Goal: Communication & Community: Answer question/provide support

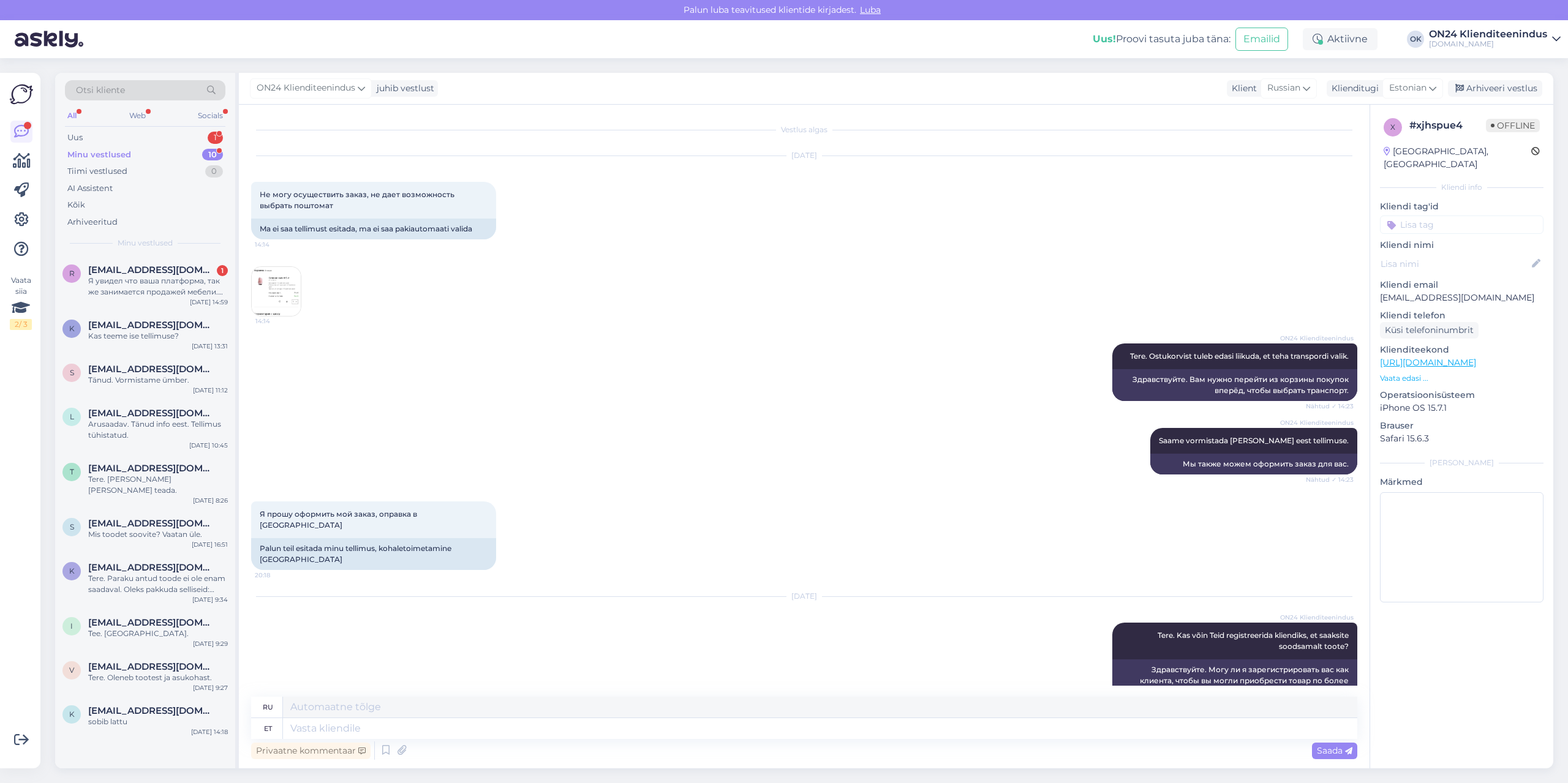
scroll to position [1400, 0]
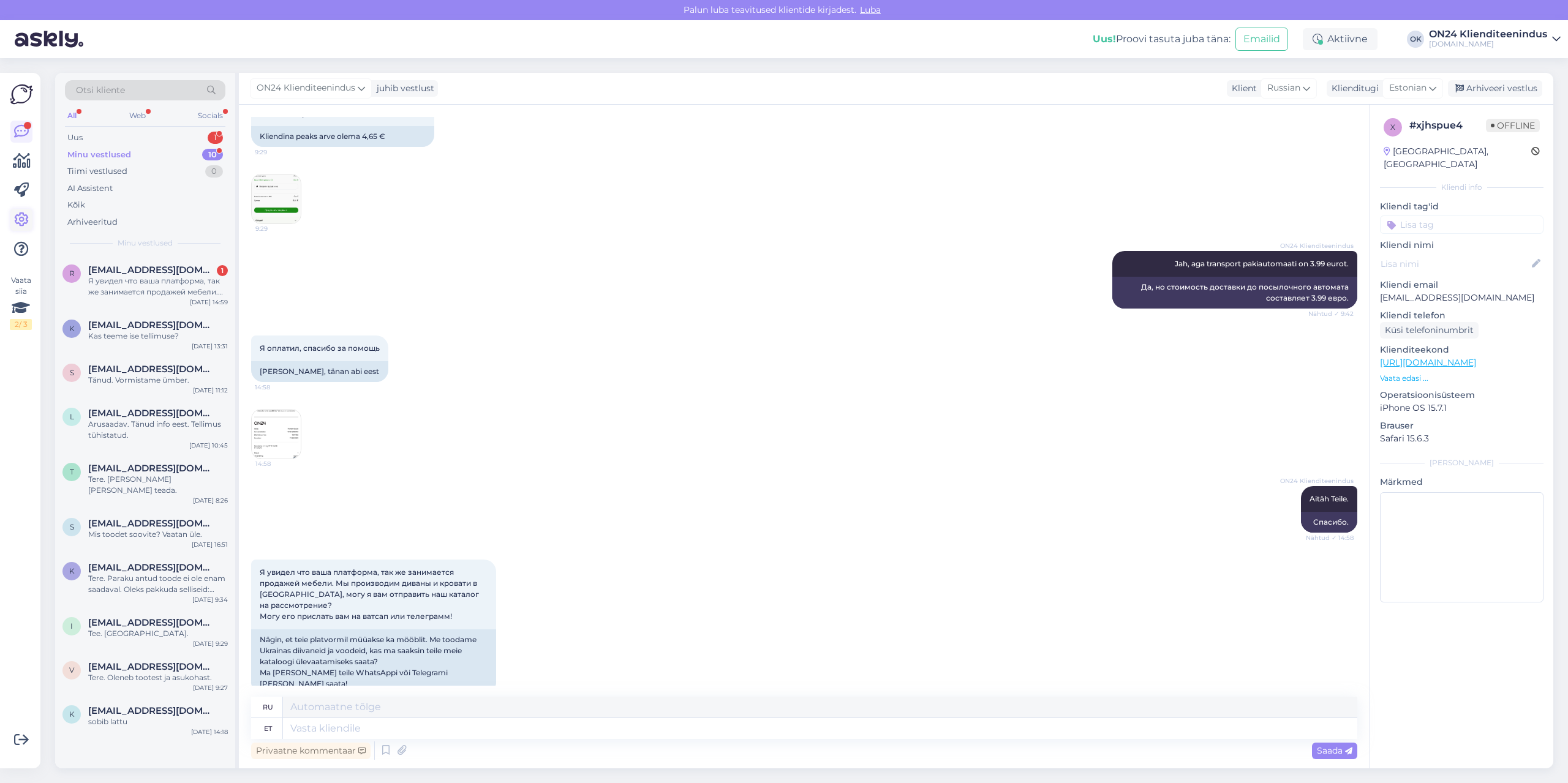
click at [15, 218] on icon at bounding box center [21, 220] width 15 height 15
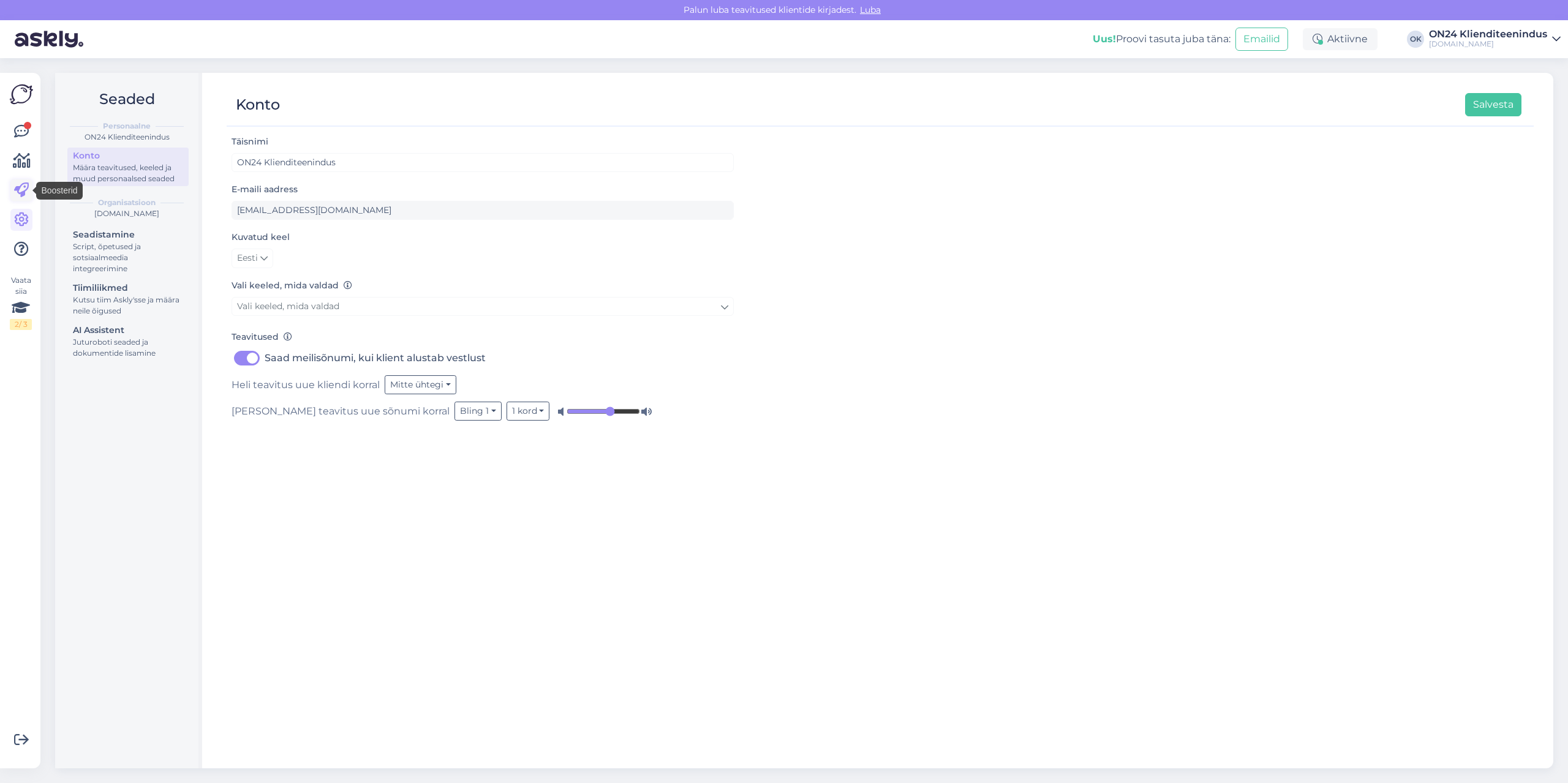
click at [21, 186] on icon at bounding box center [21, 190] width 15 height 15
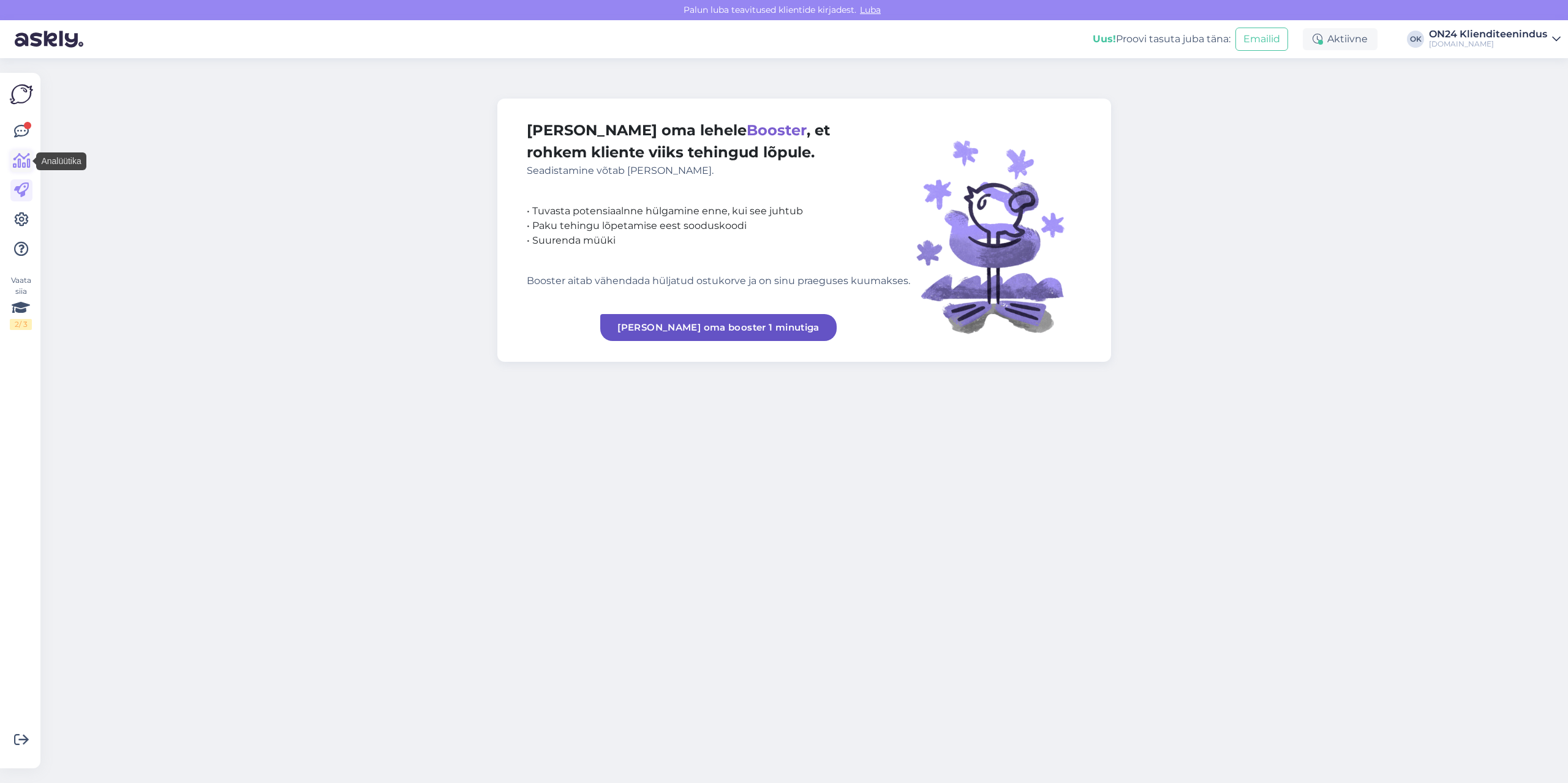
click at [22, 163] on icon at bounding box center [21, 161] width 18 height 15
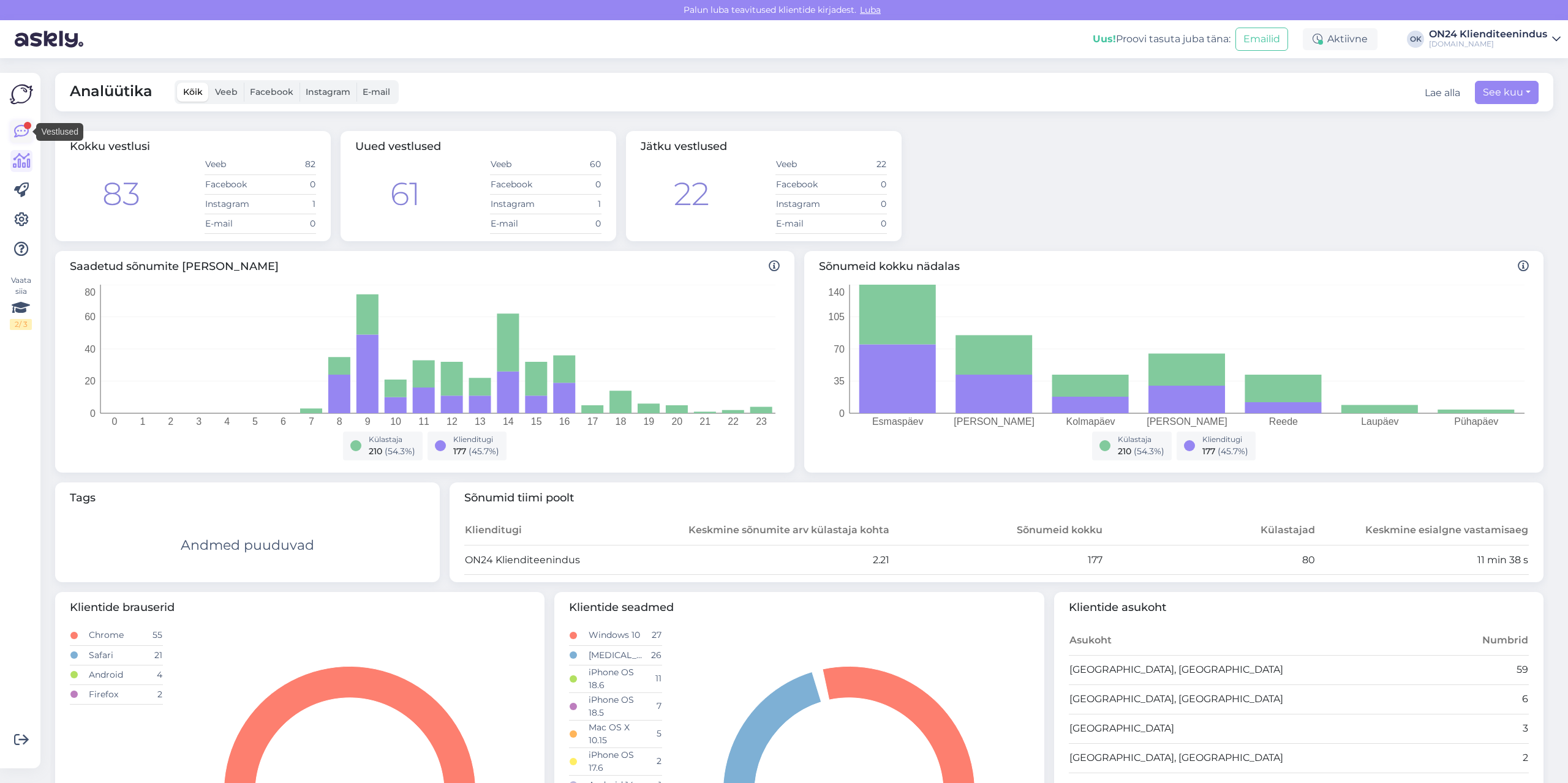
click at [16, 130] on icon at bounding box center [21, 131] width 15 height 15
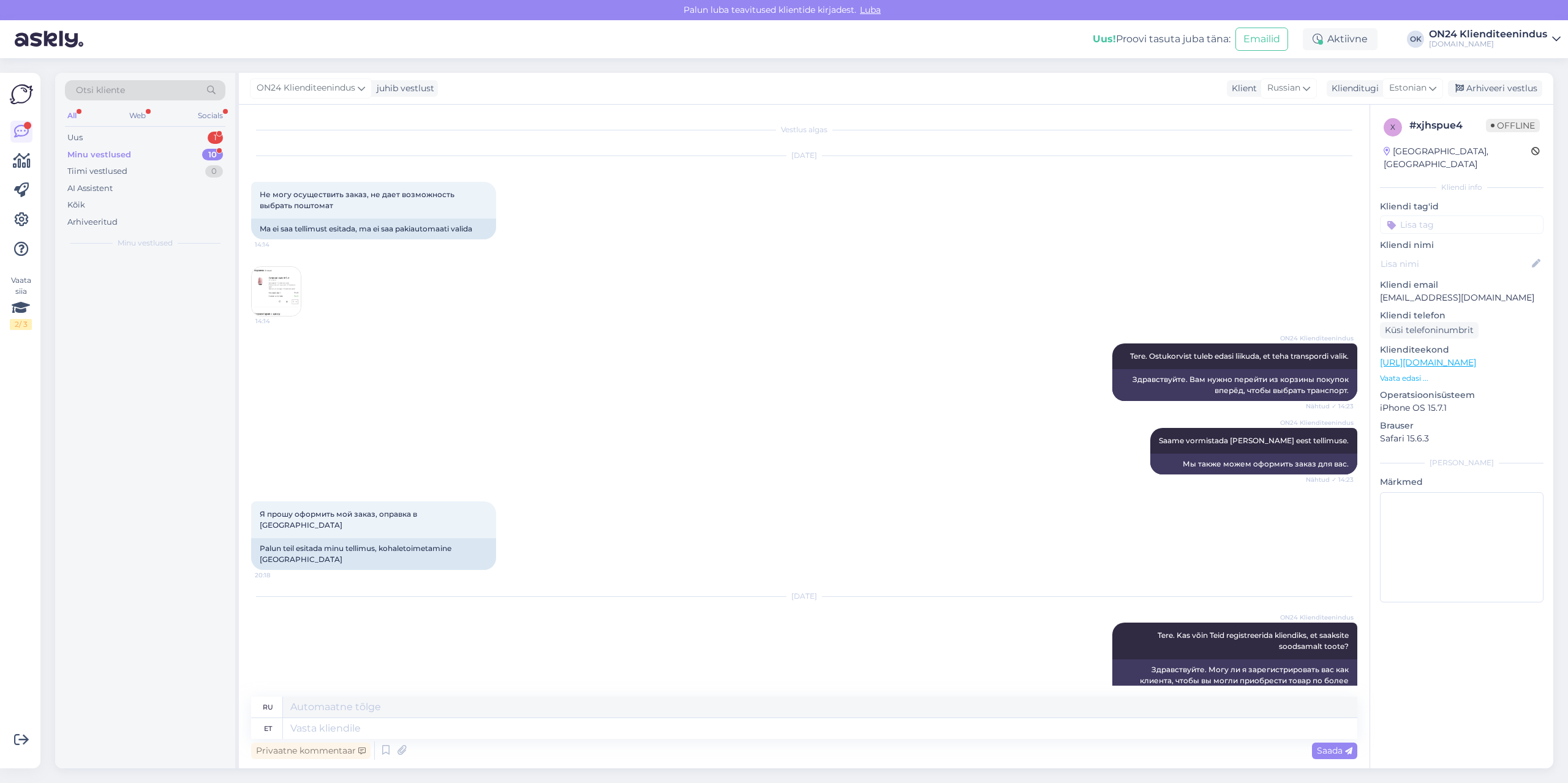
scroll to position [1400, 0]
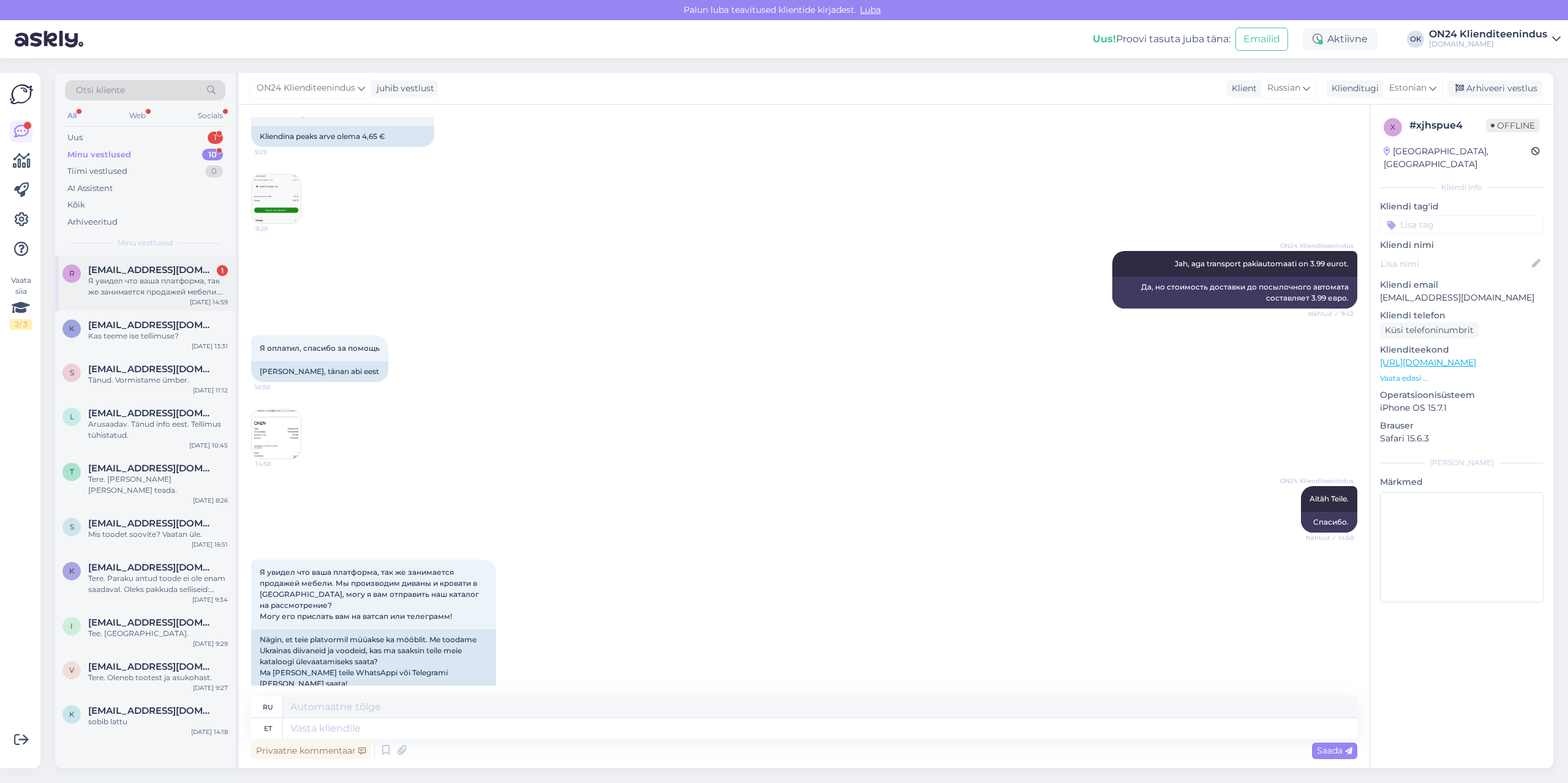
click at [130, 280] on div "Я увидел что ваша платформа, так же занимается продажей мебели. Мы производим д…" at bounding box center [157, 286] width 140 height 22
click at [365, 729] on textarea at bounding box center [820, 728] width 1075 height 21
type textarea "p"
type textarea "Palun k"
type textarea "Пожалуйста"
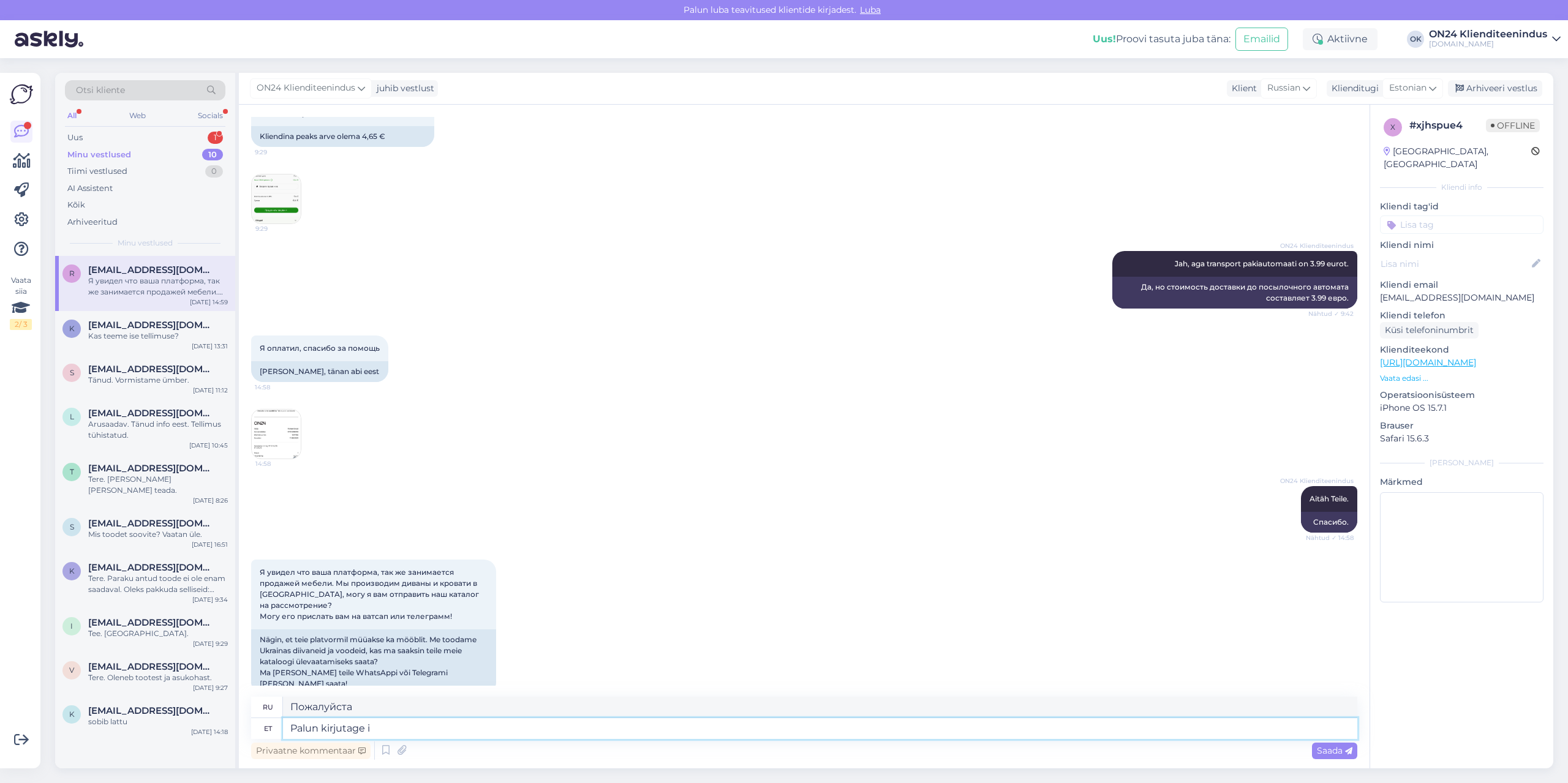
type textarea "Palun kirjutage in"
type textarea "Пожалуйста, напишите"
type textarea "Palun kirjutage info@"
type textarea "Пожалуйста, напишите информацию."
type textarea "Palun kirjutage [EMAIL_ADDRESS][DOMAIN_NAME]"
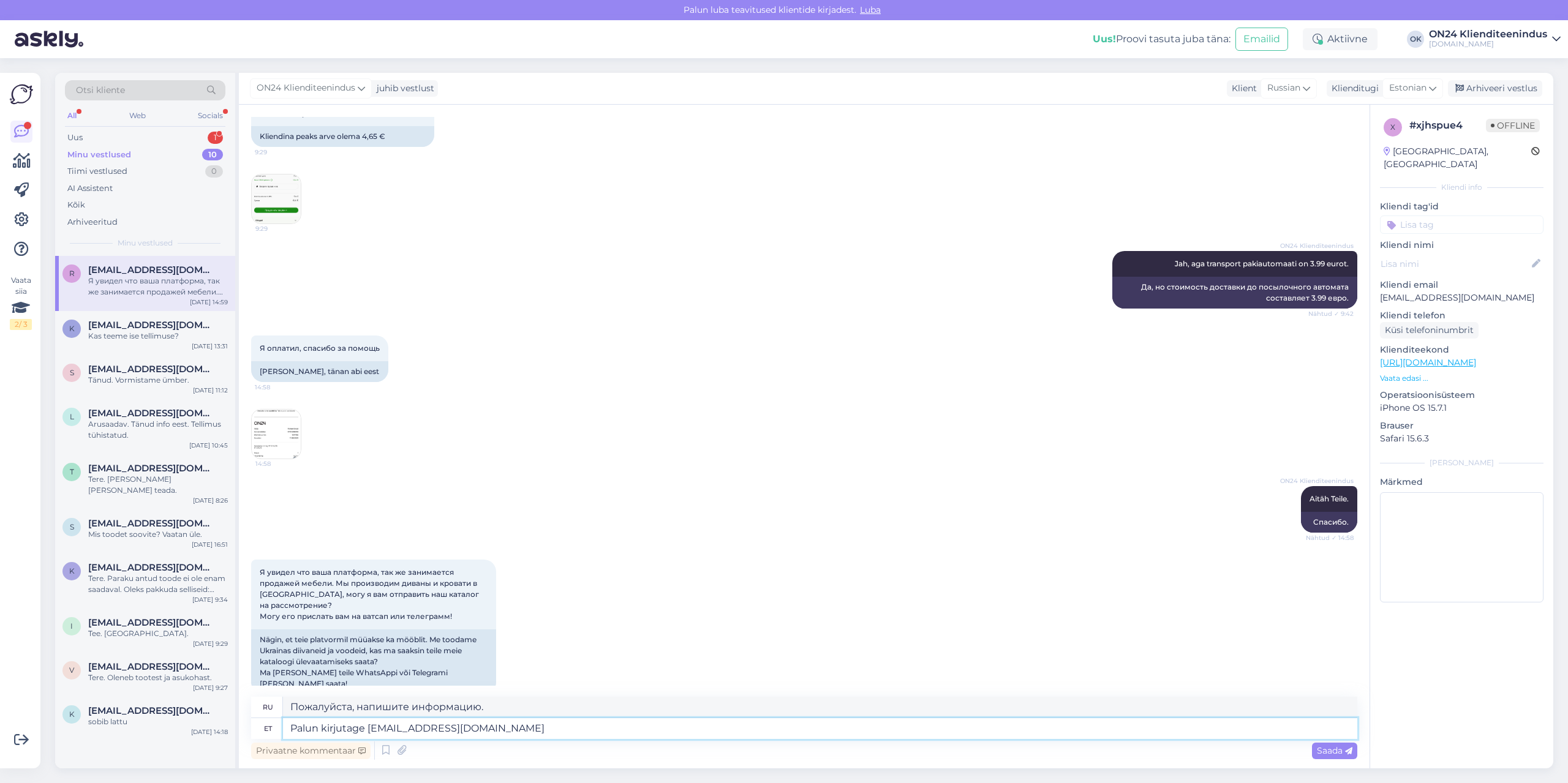
type textarea "Пожалуйста, напишите на [EMAIL_ADDRESS][DOMAIN_NAME]"
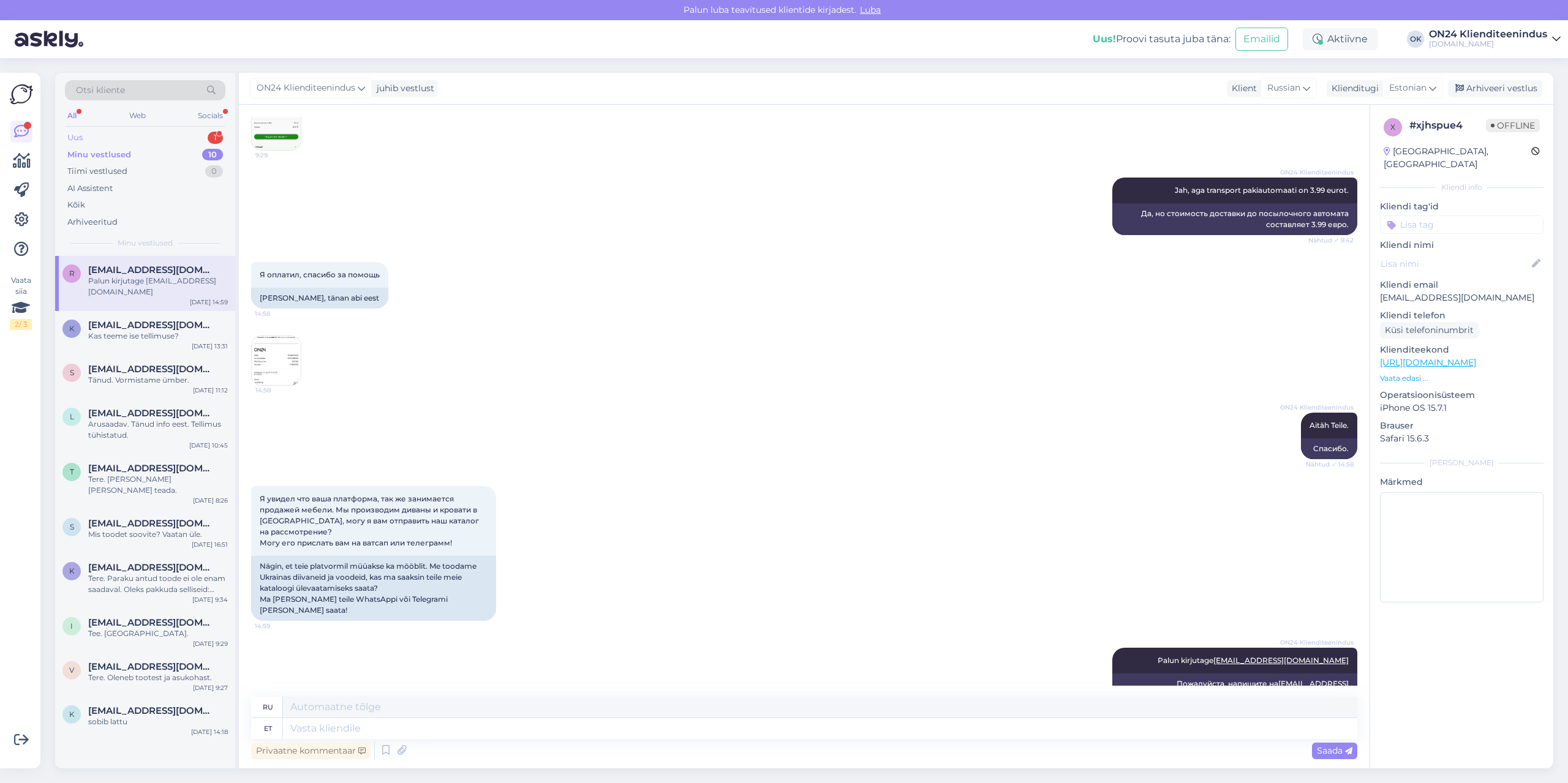
click at [91, 133] on div "Uus 1" at bounding box center [145, 137] width 160 height 17
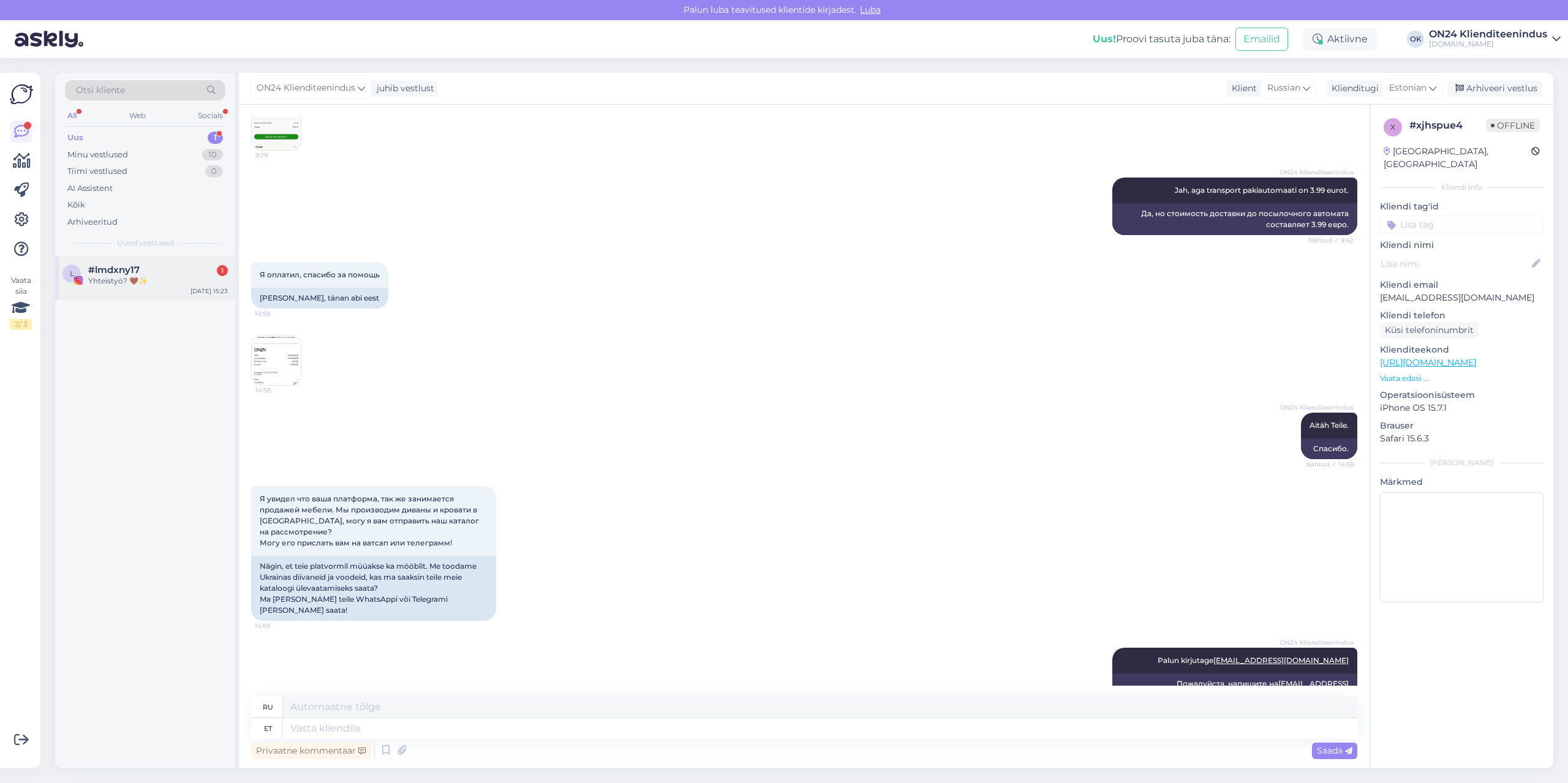
click at [107, 267] on span "#lmdxny17" at bounding box center [113, 270] width 52 height 11
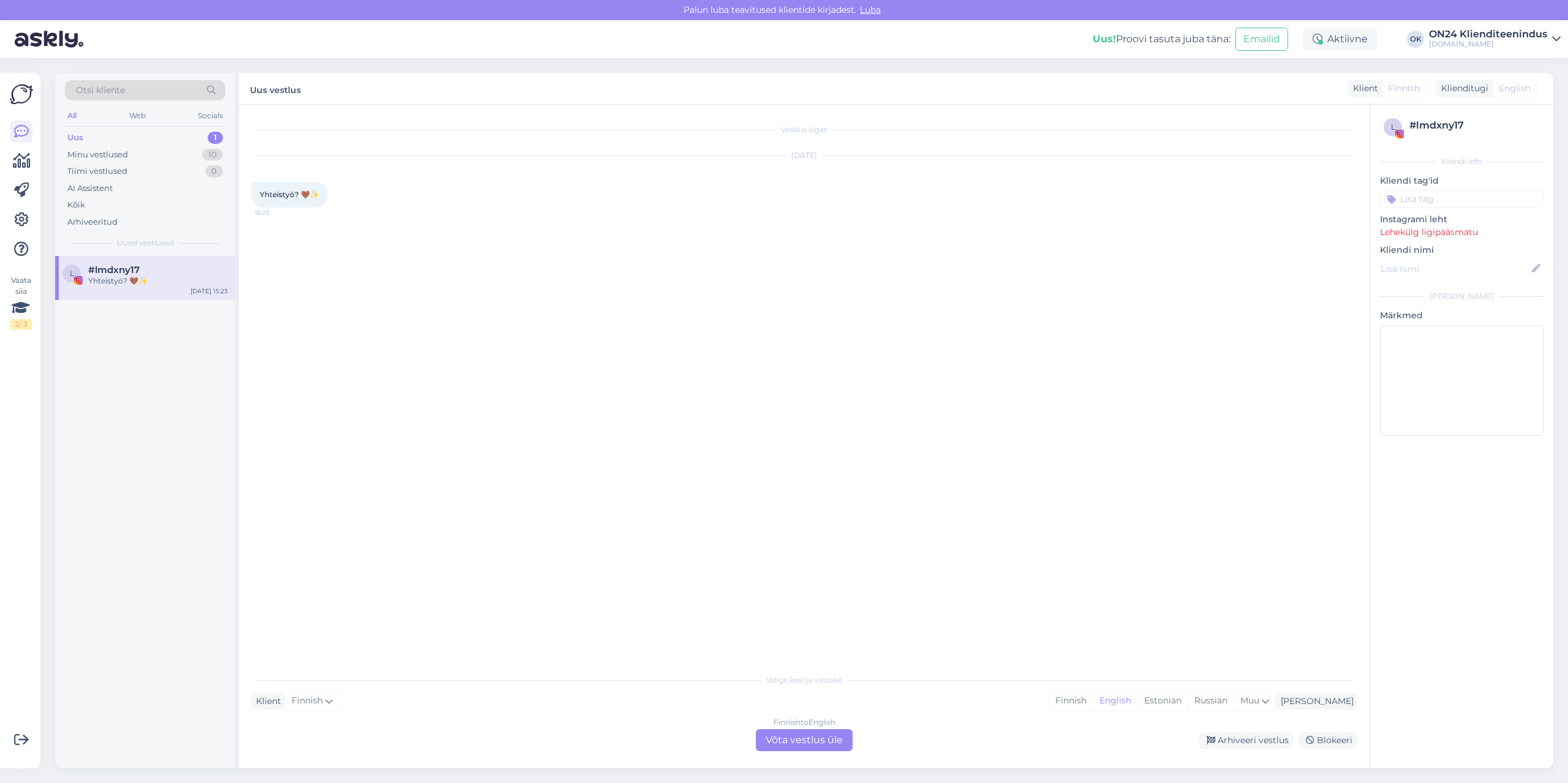
scroll to position [0, 0]
click at [136, 158] on div "Minu vestlused 10" at bounding box center [145, 155] width 160 height 17
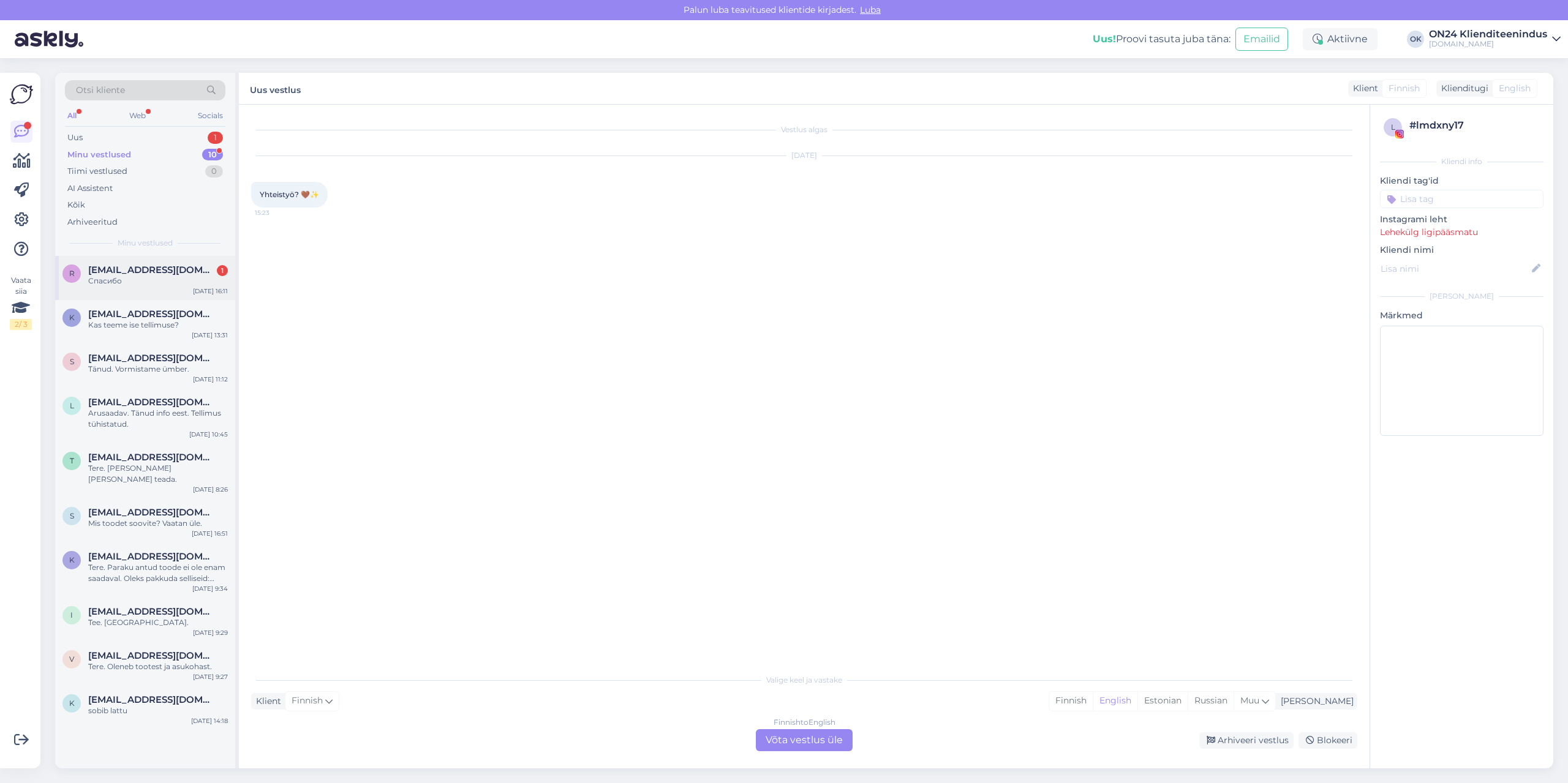
click at [144, 274] on span "[EMAIL_ADDRESS][DOMAIN_NAME]" at bounding box center [152, 270] width 128 height 11
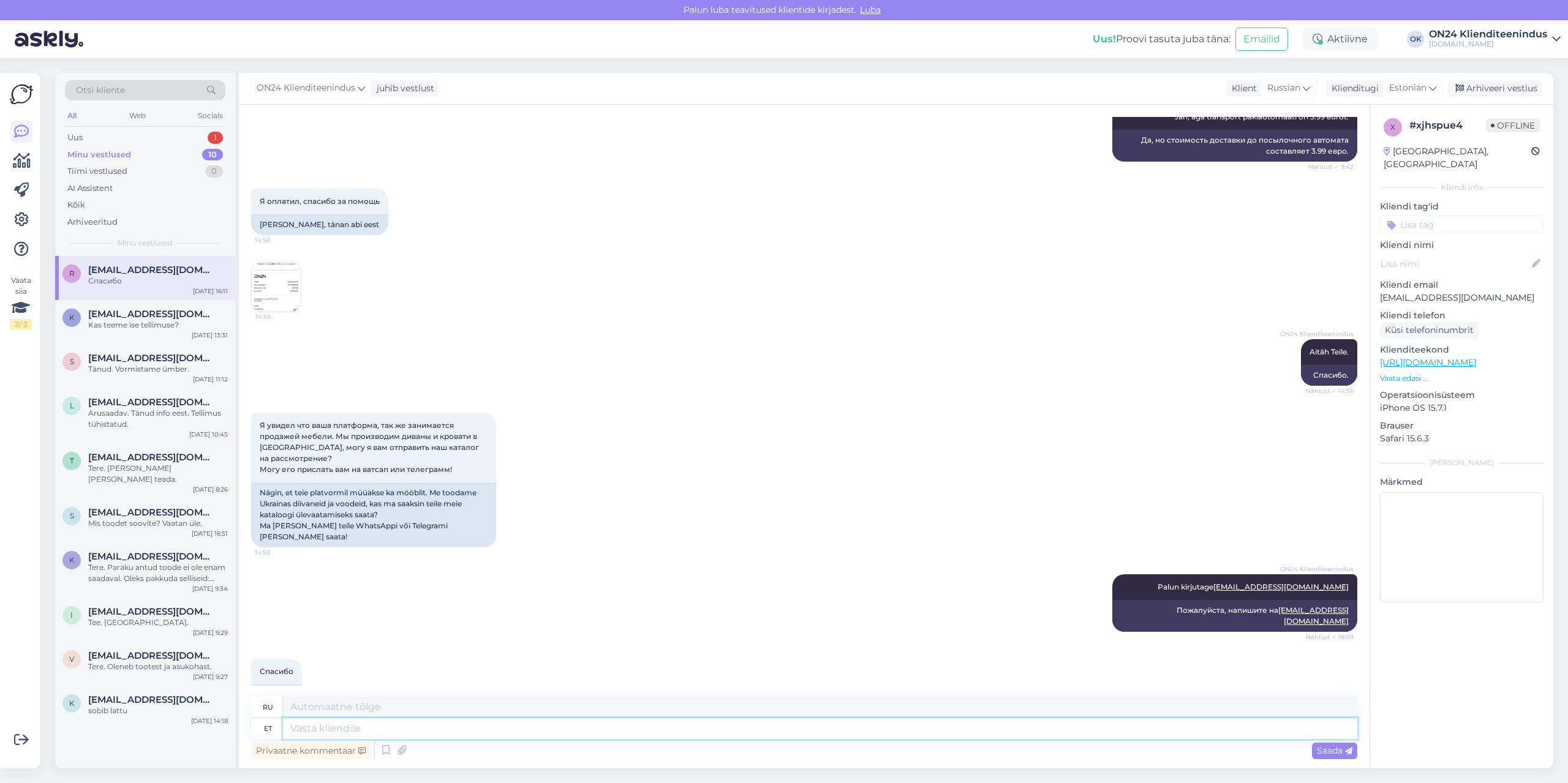
click at [327, 719] on textarea at bounding box center [820, 728] width 1075 height 21
type textarea "Saime kir"
type textarea "Мы получили"
type textarea "Saime kirja kä"
type textarea "Мы получили письмо."
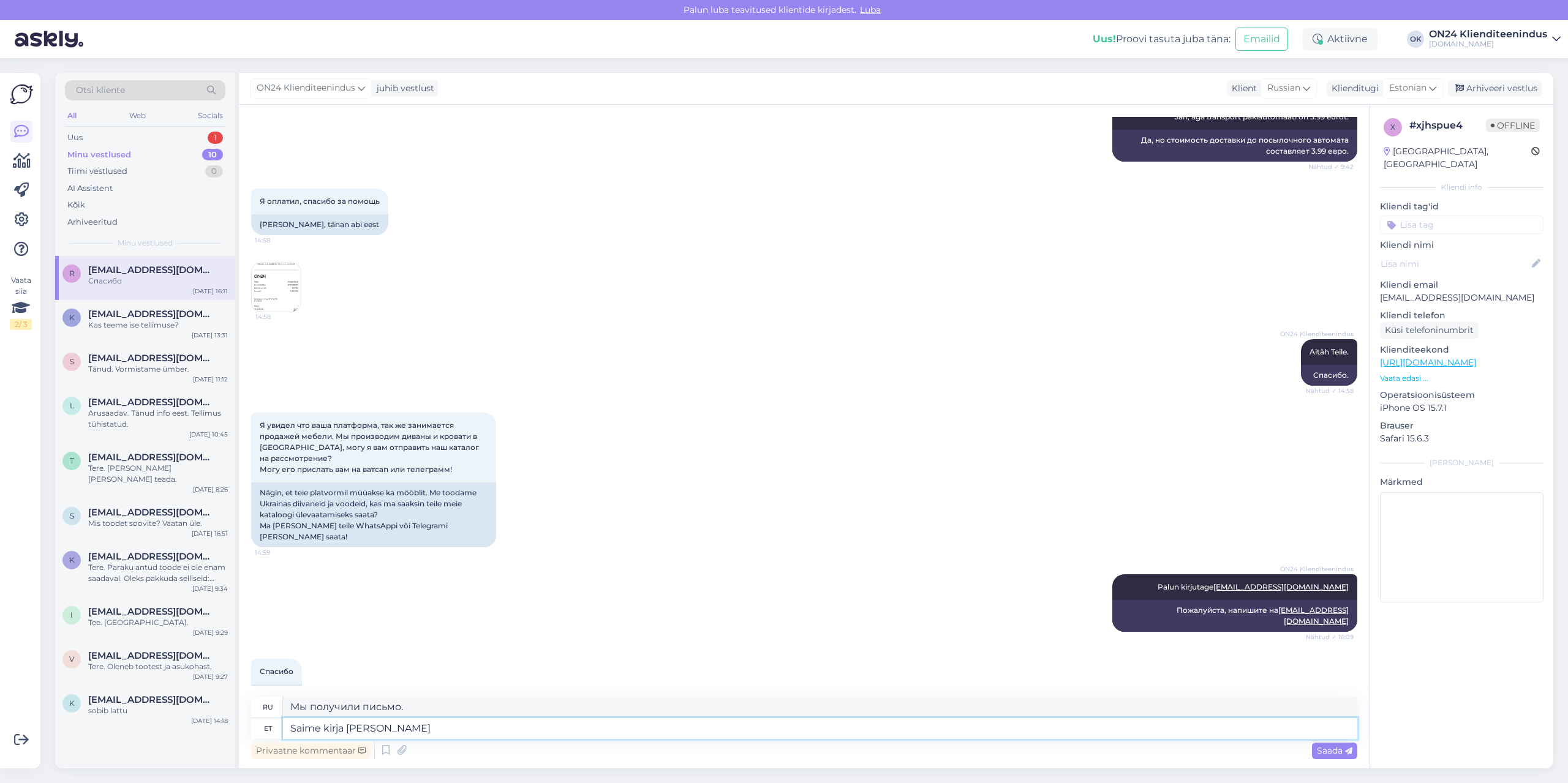
type textarea "Saime kirja [PERSON_NAME] e"
type textarea "Мы получили письмо и"
type textarea "Saime kirja [PERSON_NAME] edastatud vas"
type textarea "Мы получили письмо и переслали его."
type textarea "Saime kirja [PERSON_NAME] edastatud vastava"
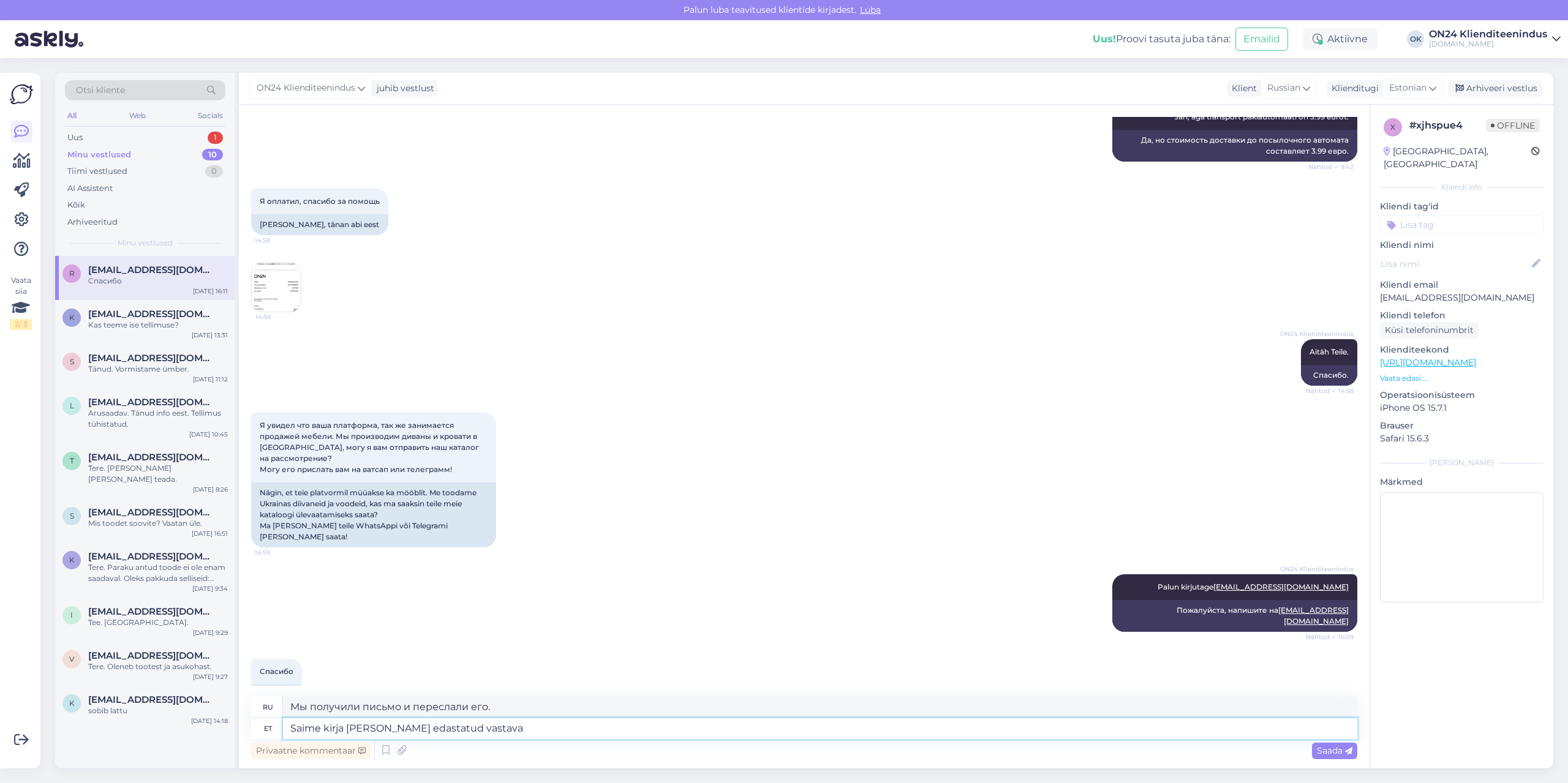
type textarea "Мы получили письмо и переслали его соответствующему"
type textarea "Saime kirja [PERSON_NAME] edastatud vastavale osakonnale."
type textarea "Мы получили письмо и переслали его в соответствующий отдел."
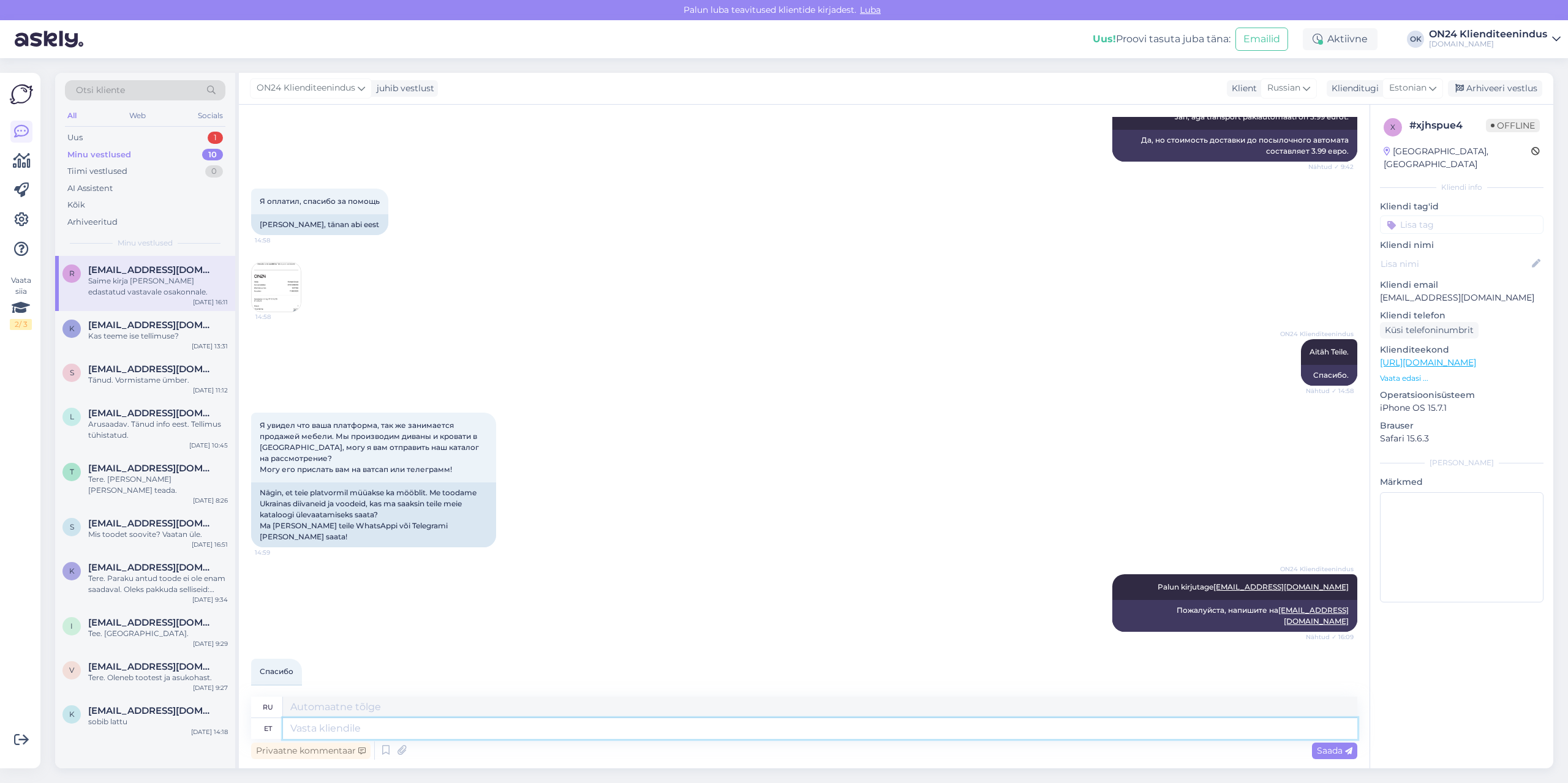
scroll to position [1632, 0]
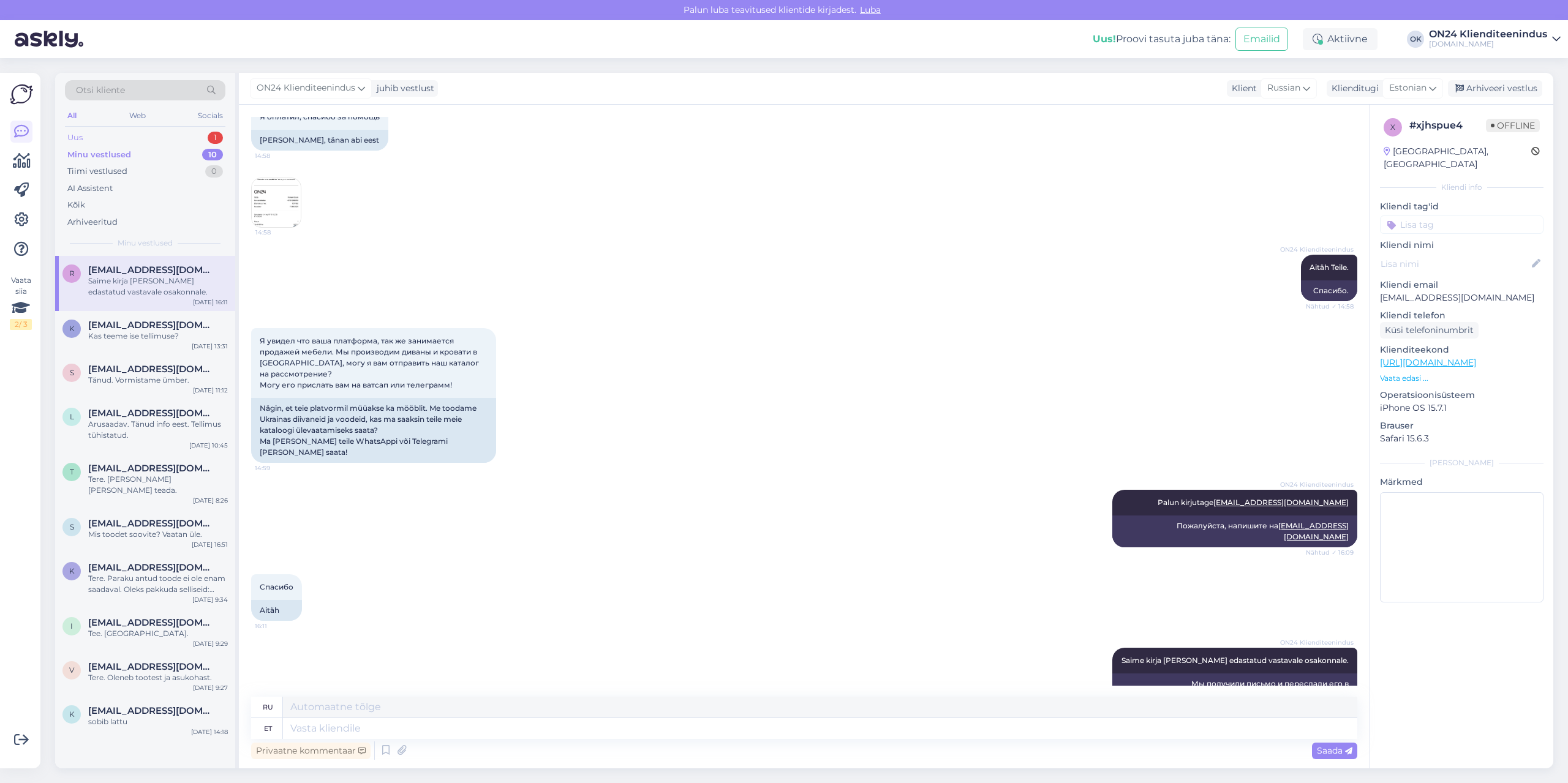
click at [97, 132] on div "Uus 1" at bounding box center [145, 137] width 160 height 17
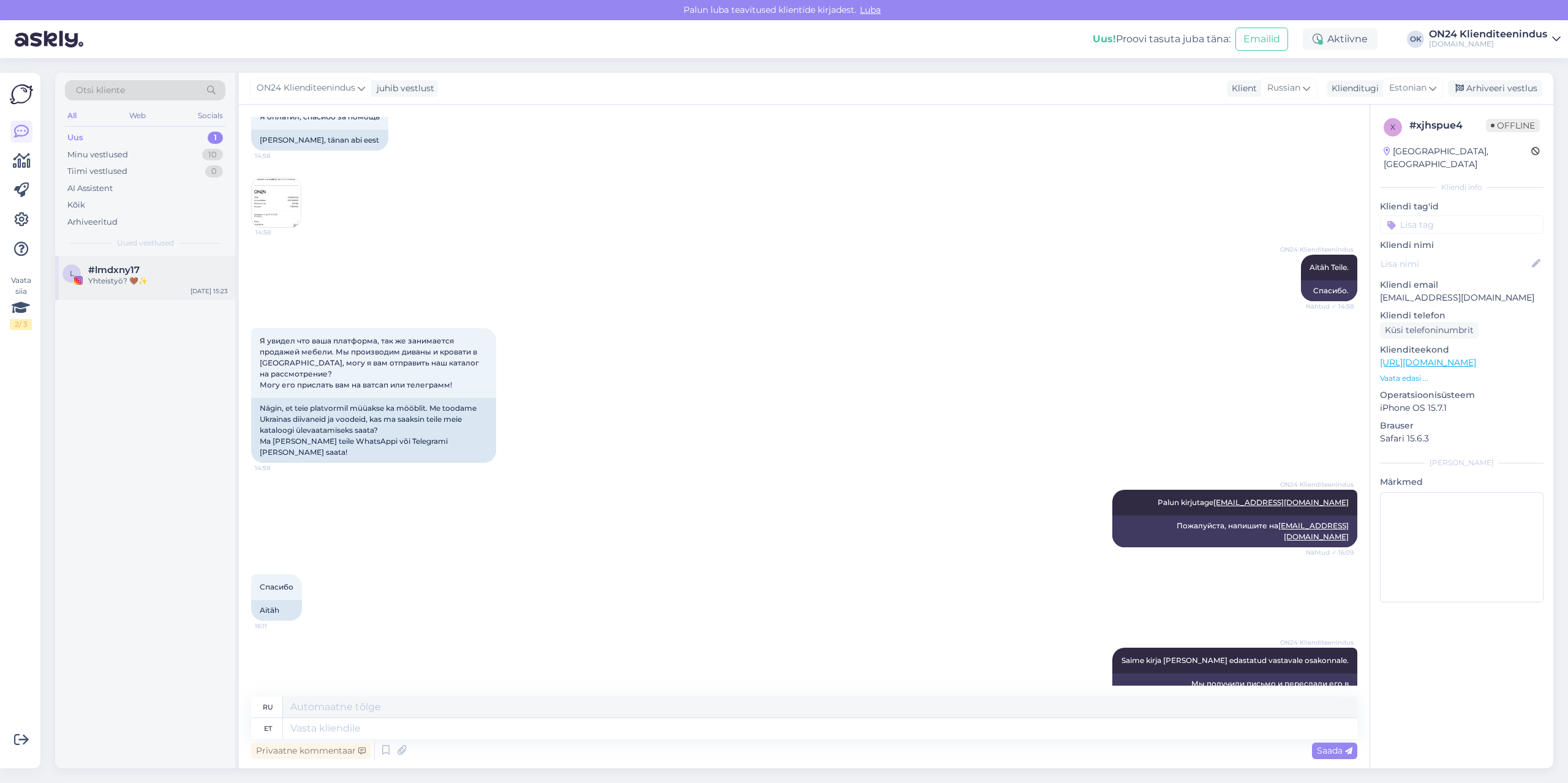
click at [132, 281] on div "Yhteistyö? 🤎✨️" at bounding box center [157, 281] width 140 height 11
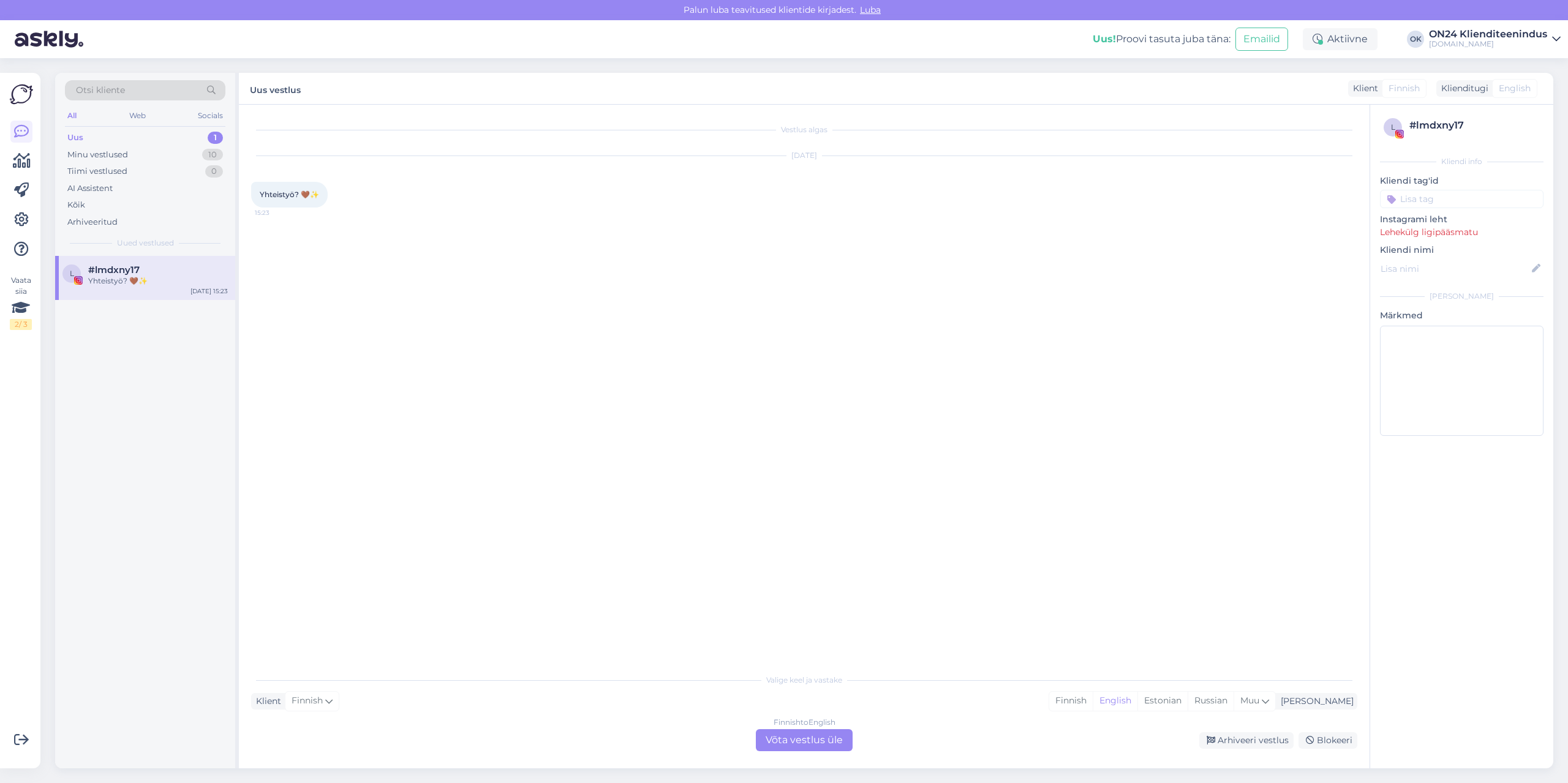
scroll to position [0, 0]
click at [1249, 733] on div "Arhiveeri vestlus" at bounding box center [1246, 740] width 94 height 16
